Goal: Information Seeking & Learning: Learn about a topic

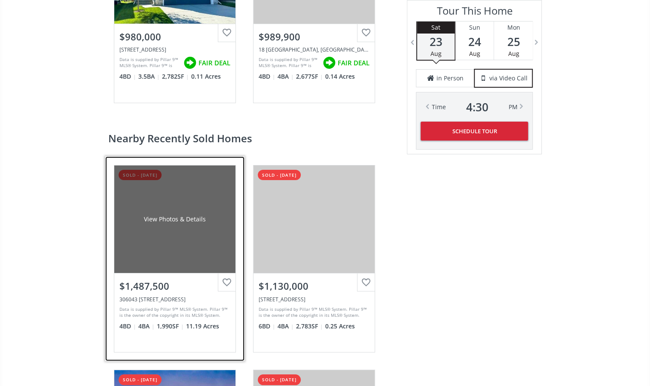
click at [182, 234] on div "View Photos & Details" at bounding box center [174, 218] width 121 height 107
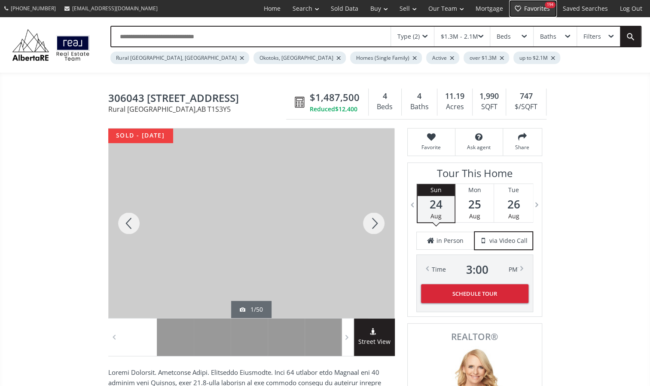
click at [534, 8] on link "Favorites 194" at bounding box center [533, 8] width 48 height 17
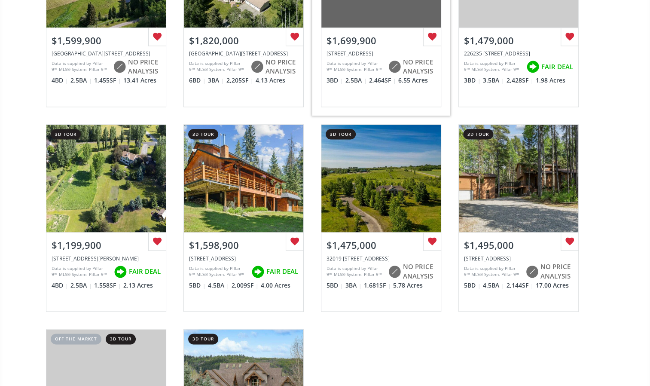
scroll to position [601, 0]
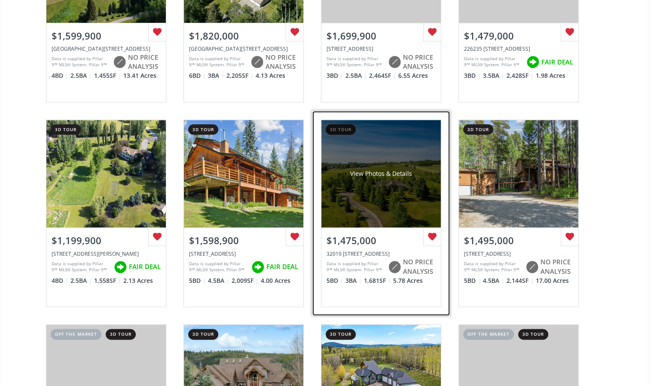
click at [394, 188] on div "View Photos & Details" at bounding box center [380, 173] width 119 height 107
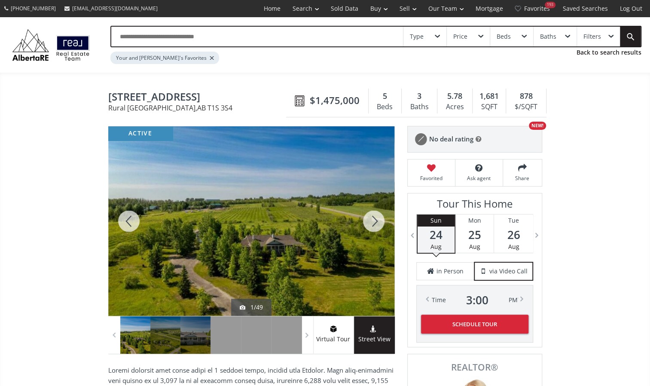
click at [375, 217] on div at bounding box center [373, 220] width 41 height 189
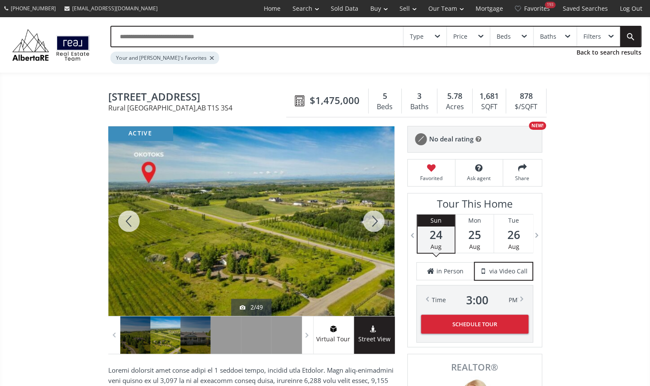
click at [375, 217] on div at bounding box center [373, 220] width 41 height 189
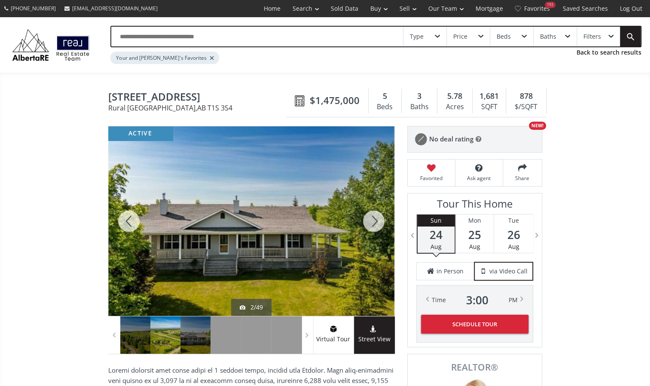
click at [375, 217] on div at bounding box center [373, 220] width 41 height 189
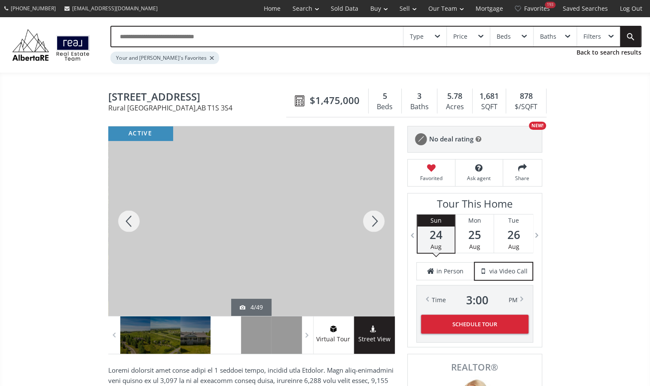
click at [375, 217] on div at bounding box center [373, 220] width 41 height 189
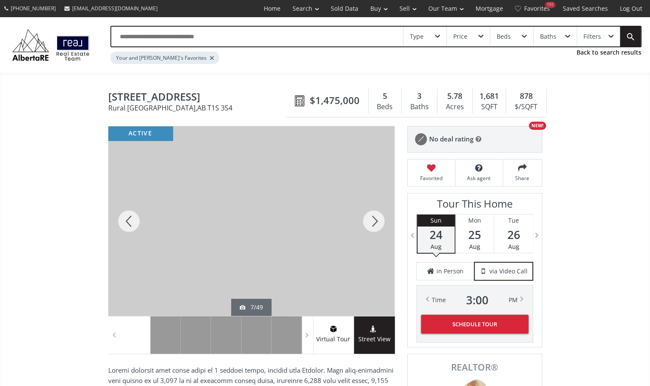
click at [375, 217] on div at bounding box center [373, 220] width 41 height 189
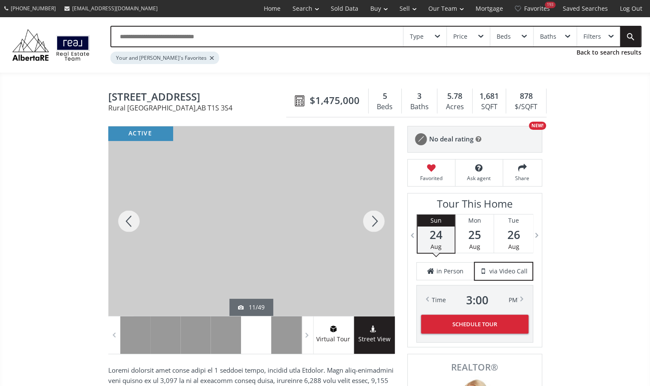
click at [375, 217] on div at bounding box center [373, 220] width 41 height 189
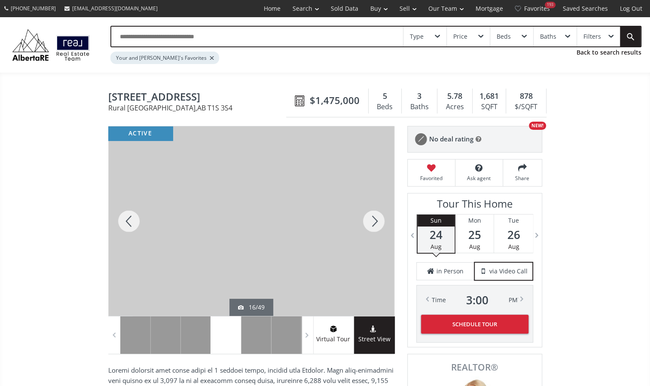
click at [375, 217] on div at bounding box center [373, 220] width 41 height 189
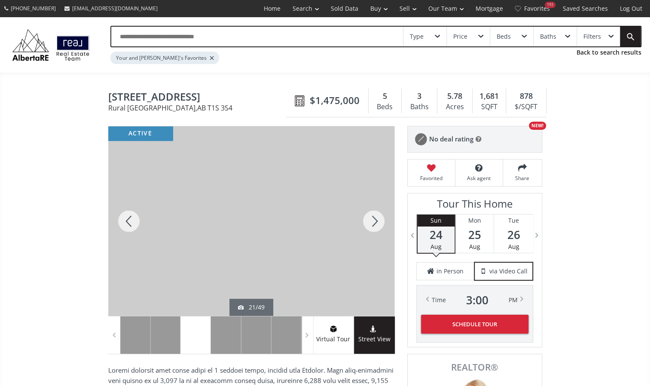
click at [375, 217] on div at bounding box center [373, 220] width 41 height 189
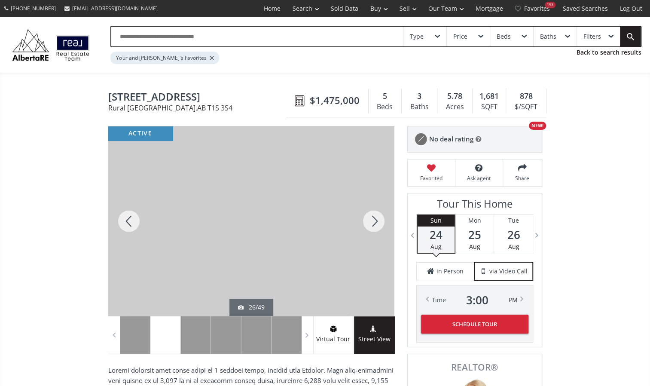
click at [375, 217] on div at bounding box center [373, 220] width 41 height 189
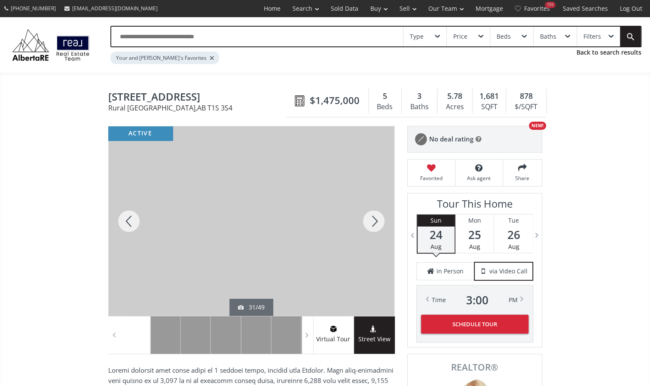
click at [375, 217] on div at bounding box center [373, 220] width 41 height 189
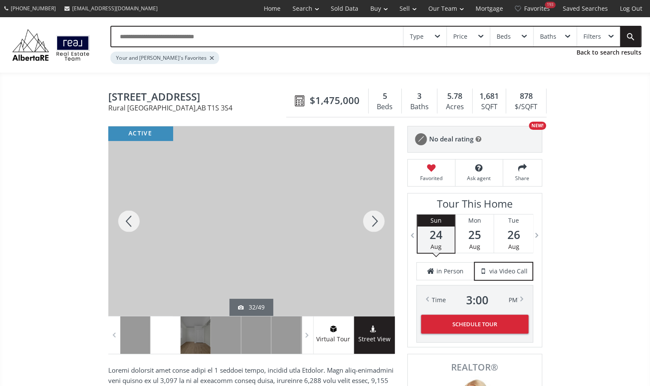
click at [375, 217] on div at bounding box center [373, 220] width 41 height 189
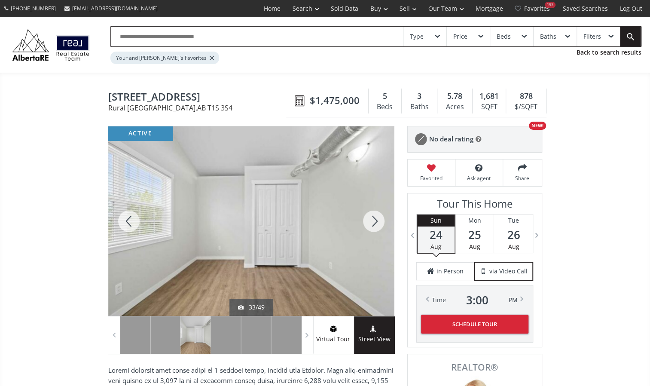
click at [375, 217] on div at bounding box center [373, 220] width 41 height 189
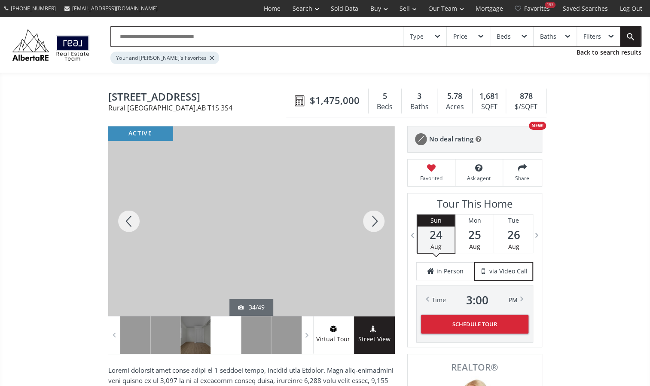
click at [375, 217] on div at bounding box center [373, 220] width 41 height 189
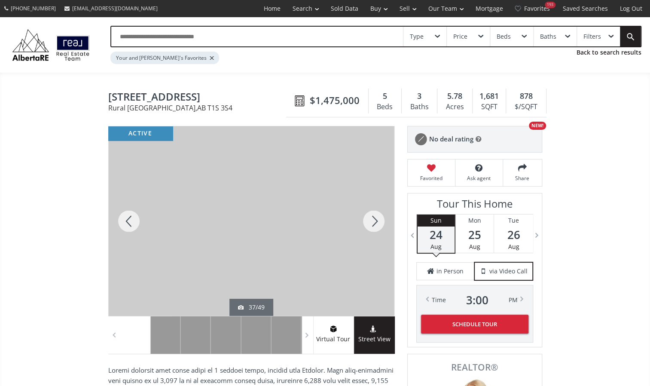
click at [375, 217] on div at bounding box center [373, 220] width 41 height 189
